Goal: Find specific page/section: Find specific page/section

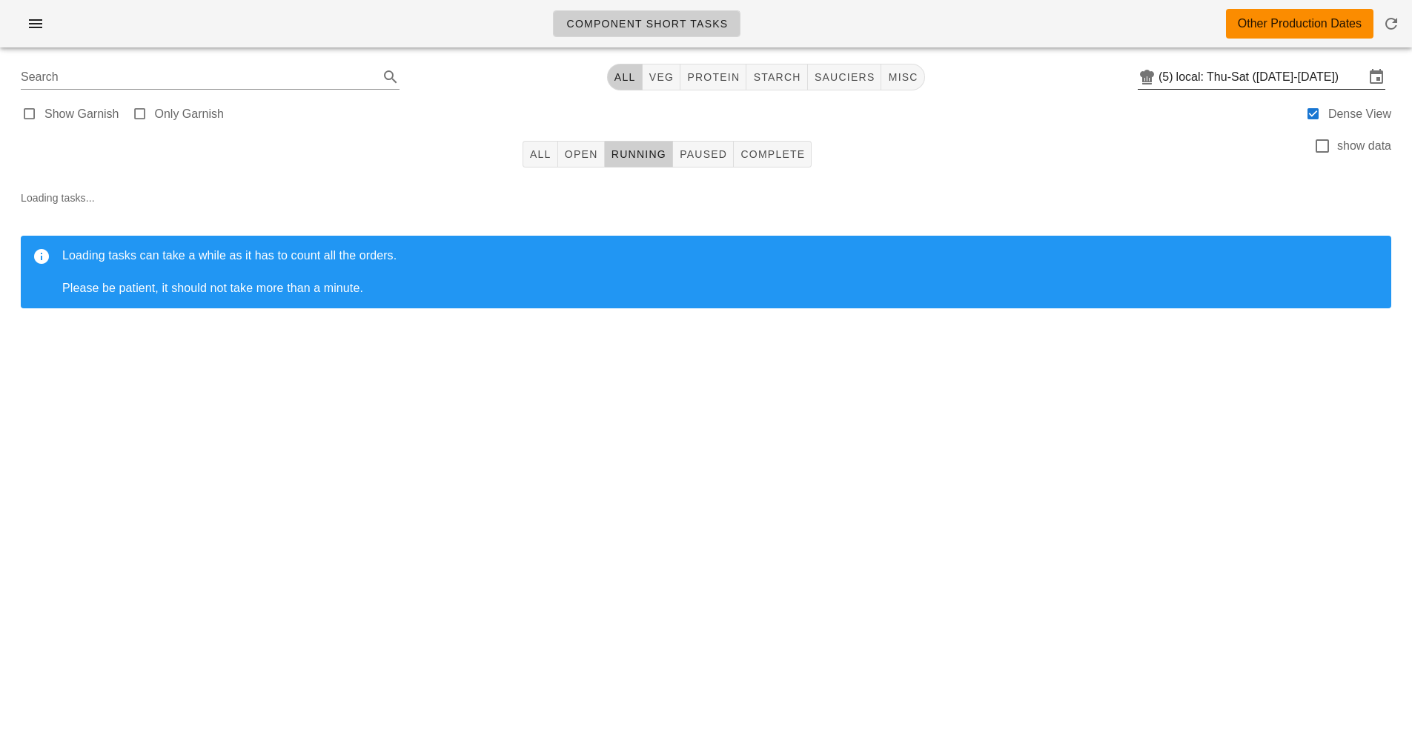
click at [1236, 82] on input "local: Thu-Sat ([DATE]-[DATE])" at bounding box center [1270, 77] width 188 height 24
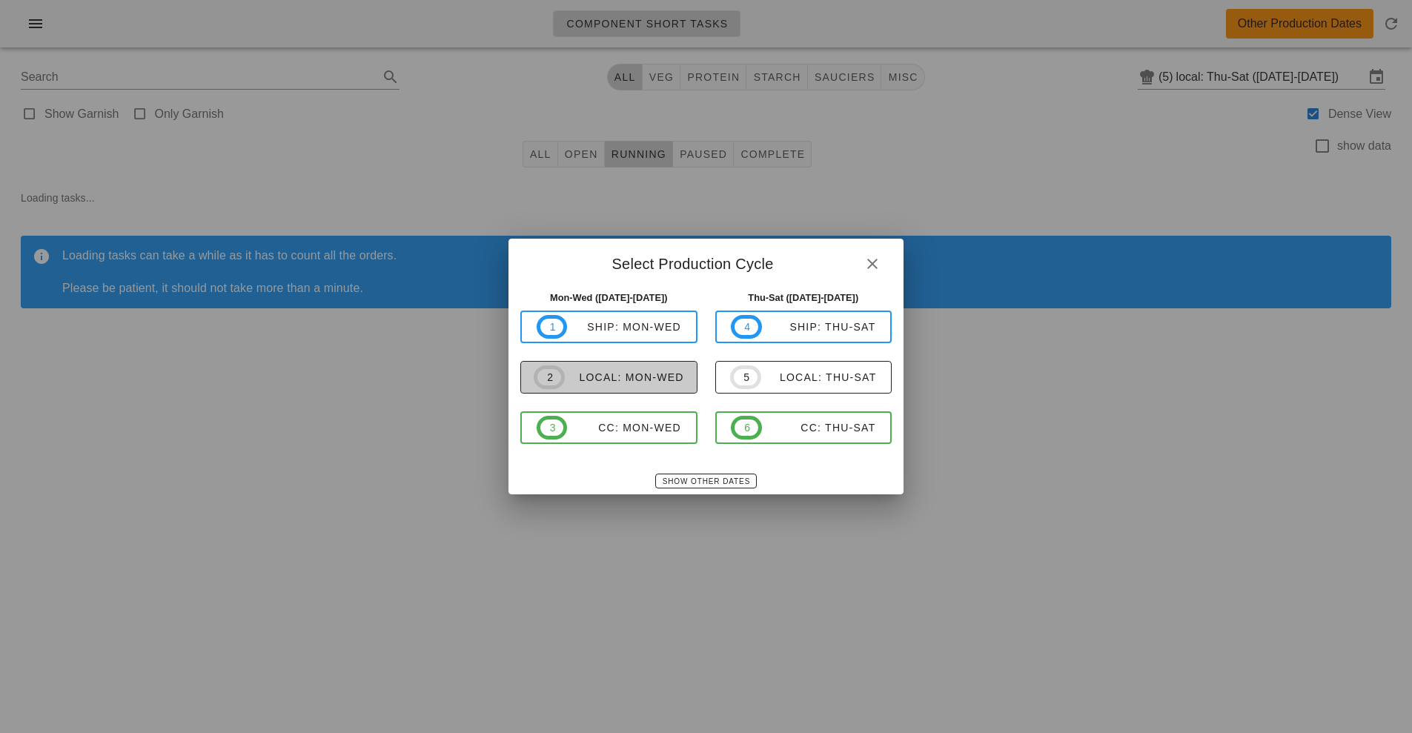
click at [637, 381] on div "local: Mon-Wed" at bounding box center [624, 377] width 119 height 12
type input "local: Mon-Wed ([DATE]-[DATE])"
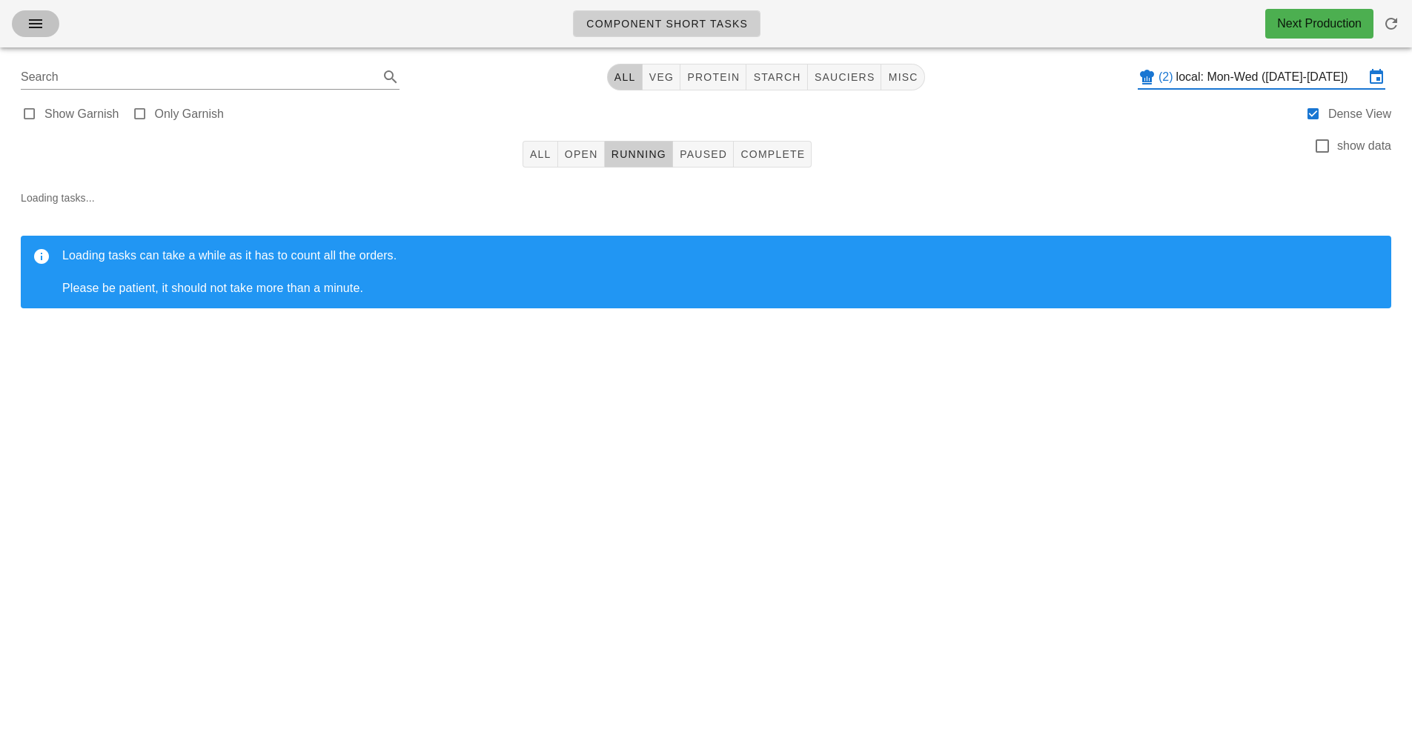
click at [42, 31] on icon "button" at bounding box center [36, 24] width 18 height 18
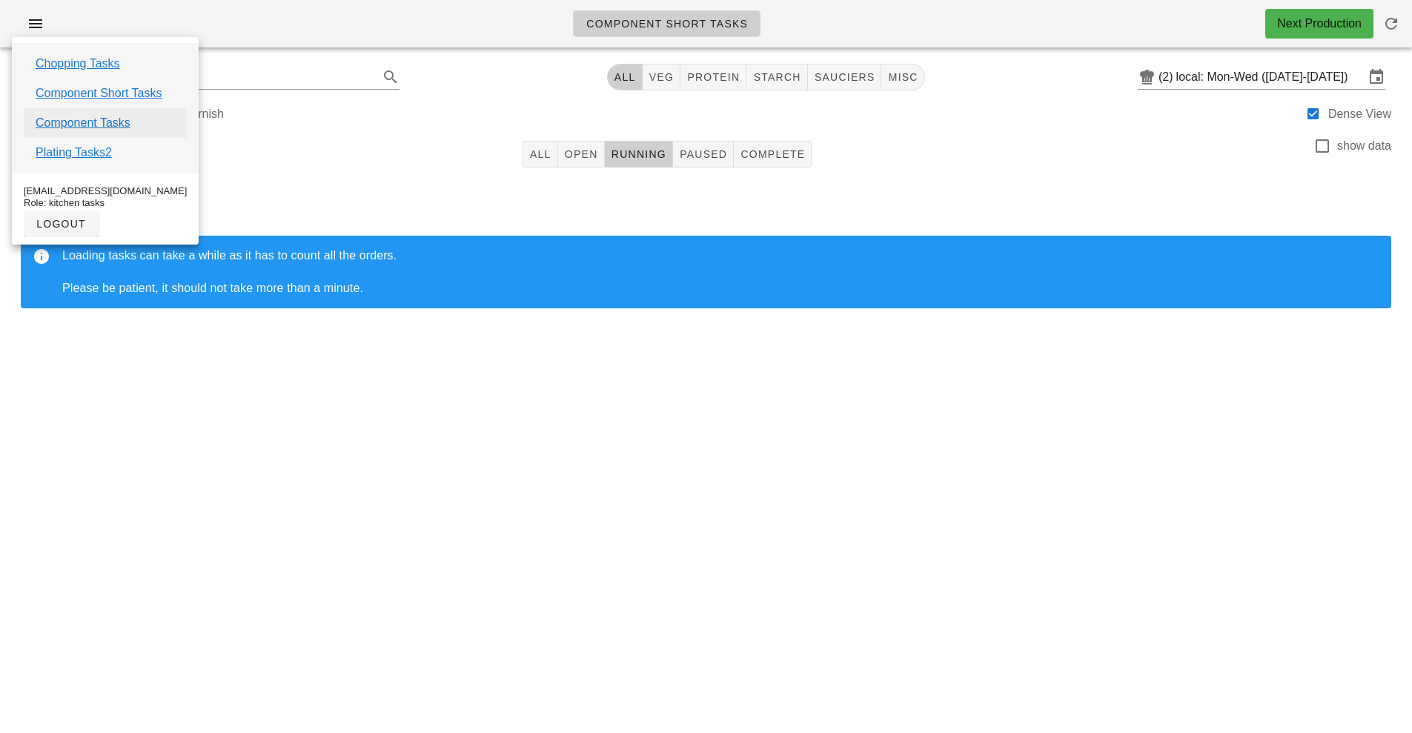
click at [104, 126] on link "Component Tasks" at bounding box center [83, 123] width 95 height 18
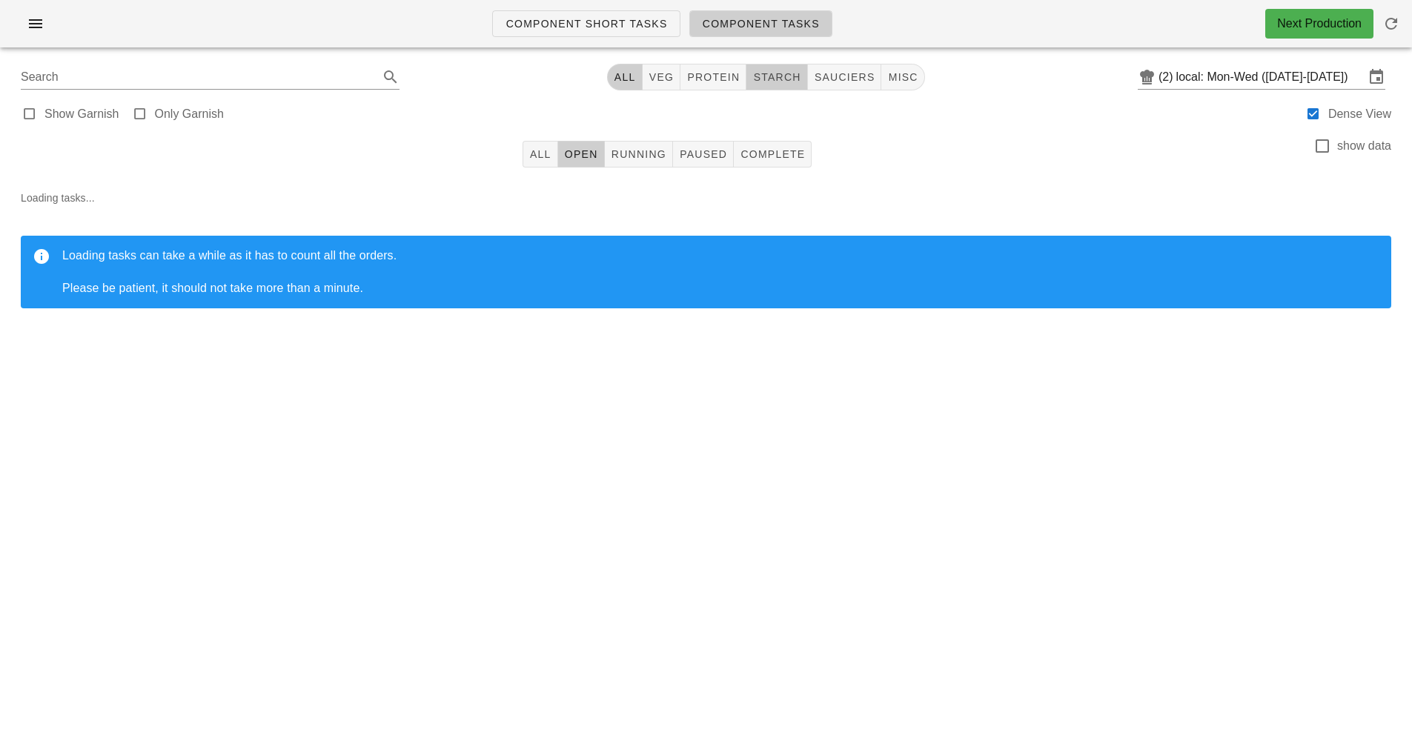
click at [781, 80] on span "starch" at bounding box center [776, 77] width 48 height 12
type input "team:starch"
